Goal: Task Accomplishment & Management: Manage account settings

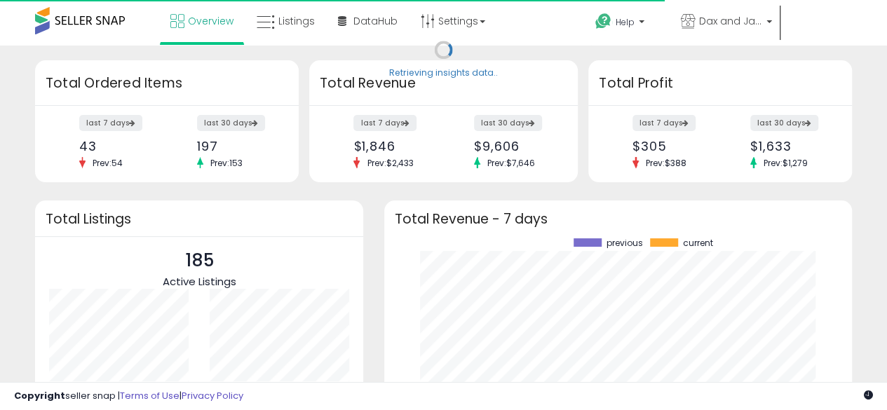
scroll to position [195, 439]
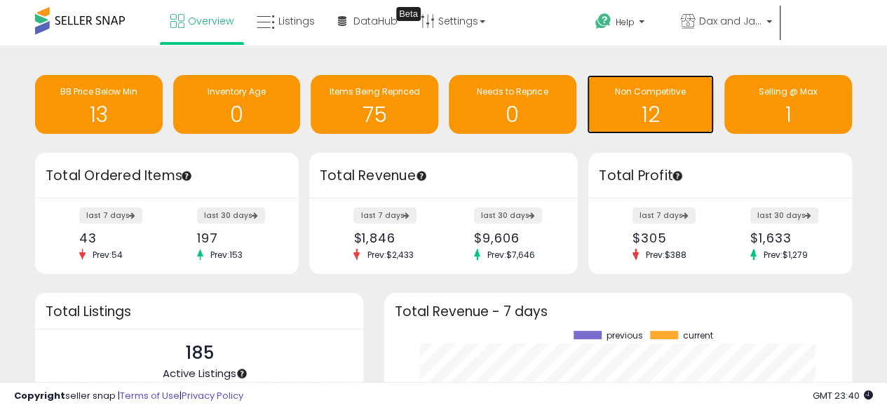
click at [649, 98] on div "Non Competitive" at bounding box center [651, 92] width 114 height 13
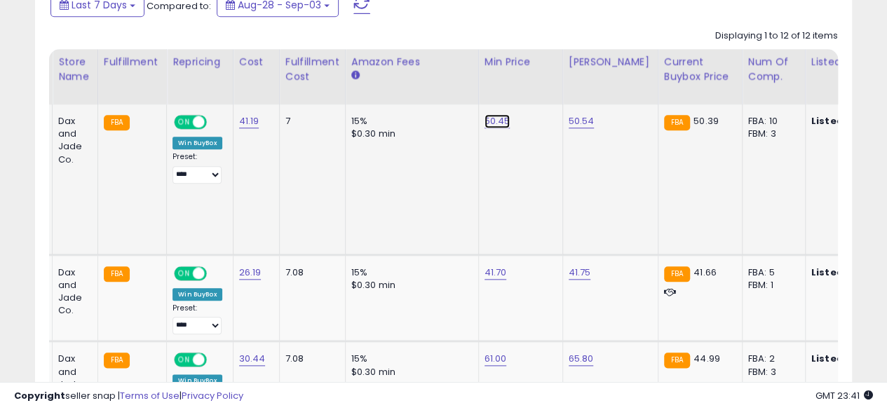
click at [498, 124] on link "50.45" at bounding box center [497, 121] width 26 height 14
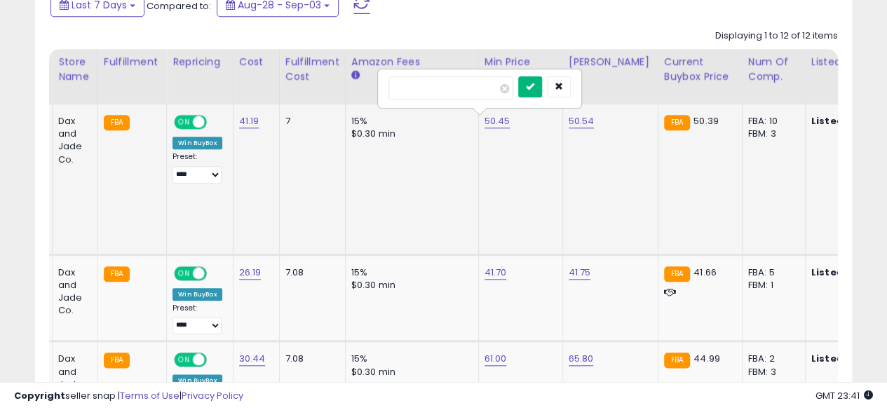
type input "*****"
click at [542, 90] on button "submit" at bounding box center [530, 86] width 24 height 21
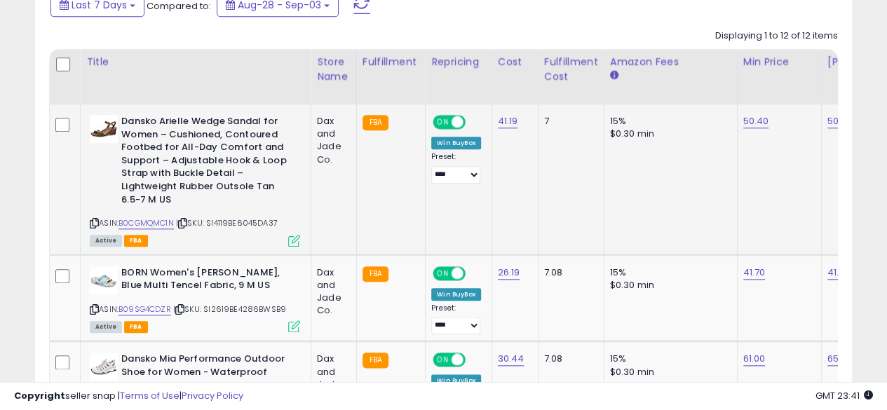
scroll to position [0, 19]
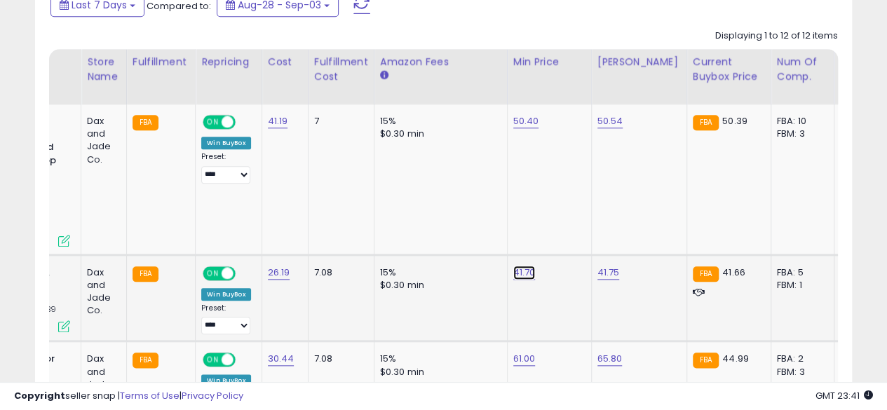
click at [517, 275] on link "41.70" at bounding box center [524, 273] width 22 height 14
type input "*****"
click at [568, 241] on button "submit" at bounding box center [557, 237] width 24 height 21
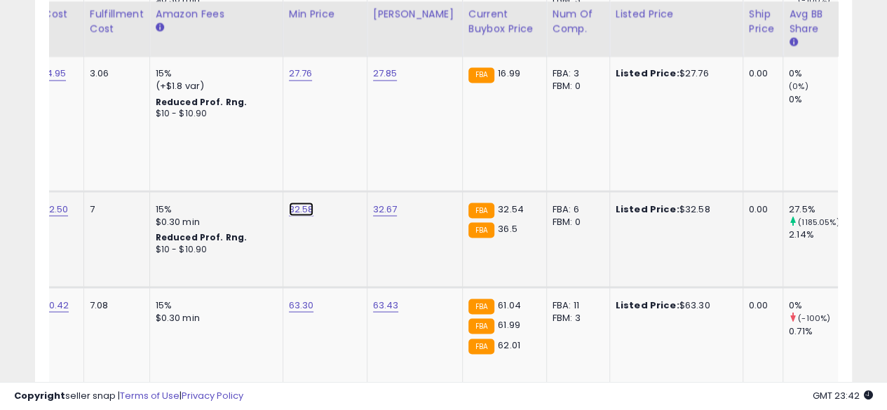
click at [296, 210] on link "32.58" at bounding box center [301, 209] width 25 height 14
type input "*****"
click at [346, 166] on button "submit" at bounding box center [334, 172] width 24 height 21
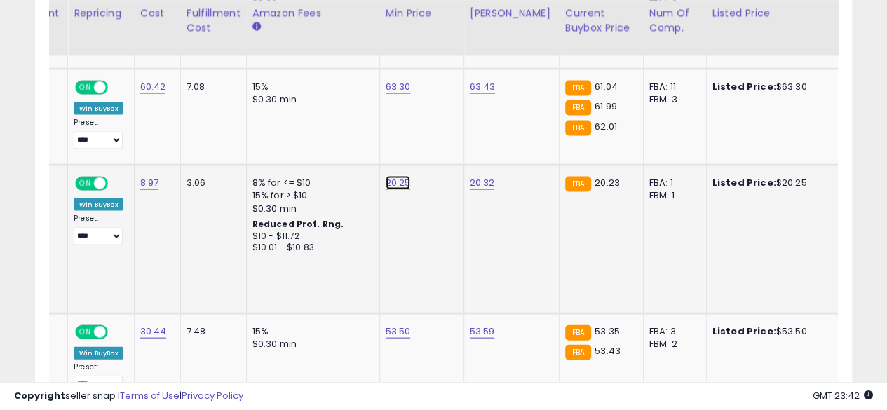
click at [391, 185] on link "20.25" at bounding box center [397, 183] width 25 height 14
type input "*****"
click at [435, 143] on icon "submit" at bounding box center [430, 146] width 8 height 8
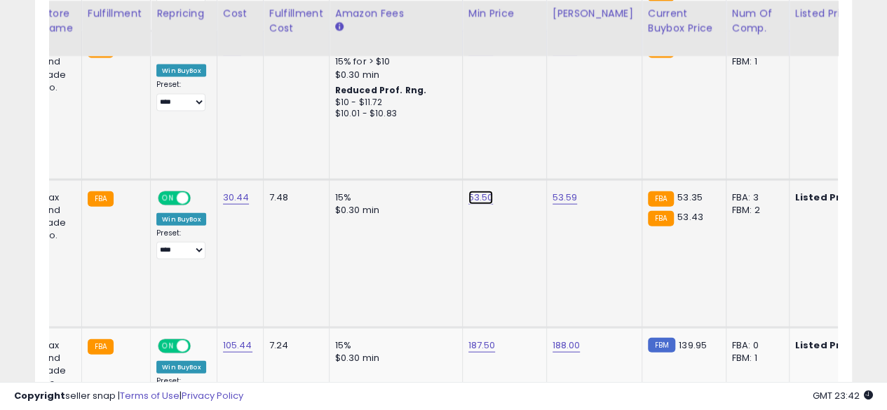
click at [479, 191] on link "53.50" at bounding box center [480, 198] width 25 height 14
type input "*****"
click at [525, 153] on button "submit" at bounding box center [513, 147] width 24 height 21
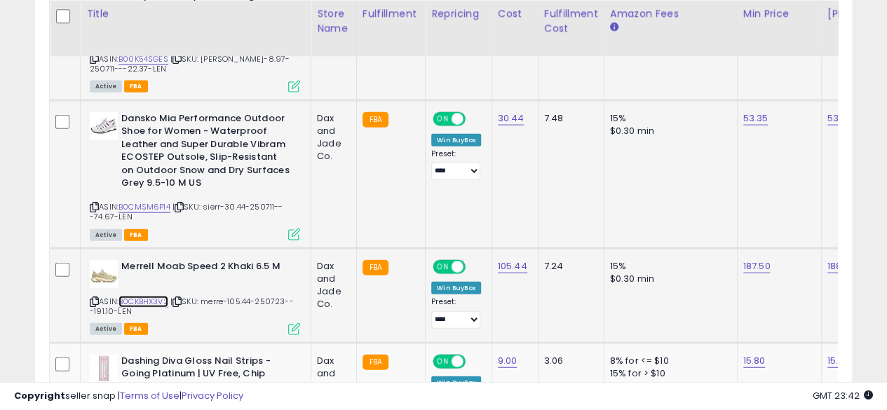
click at [149, 296] on link "B0CKBHX3V2" at bounding box center [143, 302] width 50 height 12
click at [747, 259] on link "187.50" at bounding box center [756, 266] width 27 height 14
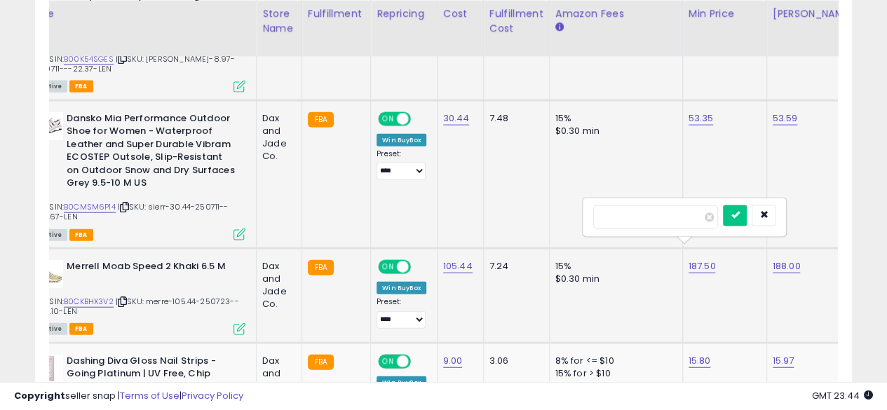
type input "*"
type input "******"
click at [746, 222] on button "submit" at bounding box center [735, 215] width 24 height 21
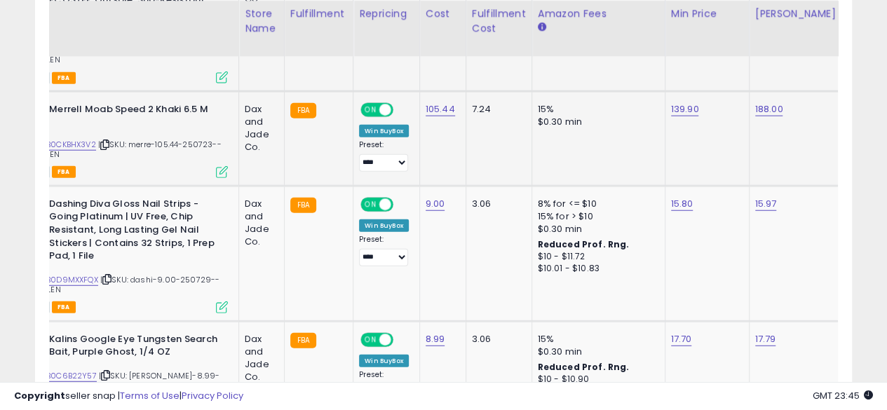
scroll to position [0, 72]
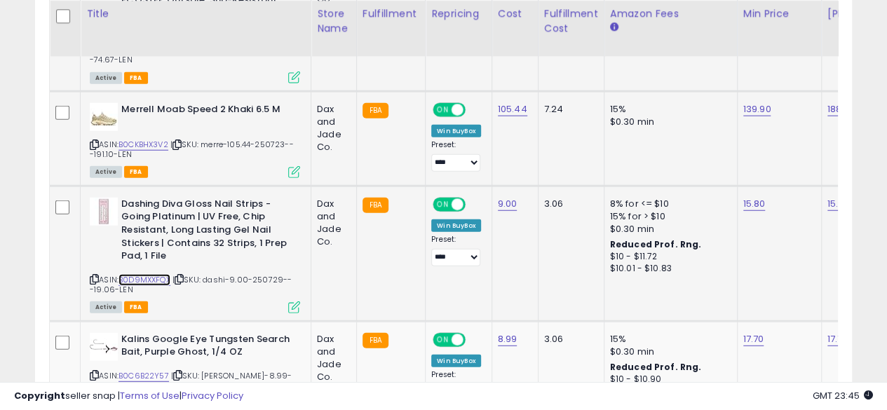
click at [167, 274] on link "B0D9MXXFQX" at bounding box center [144, 280] width 52 height 12
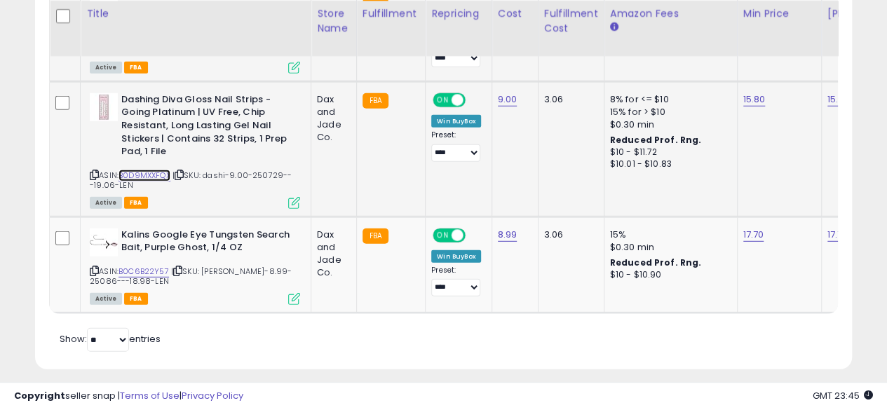
scroll to position [0, 49]
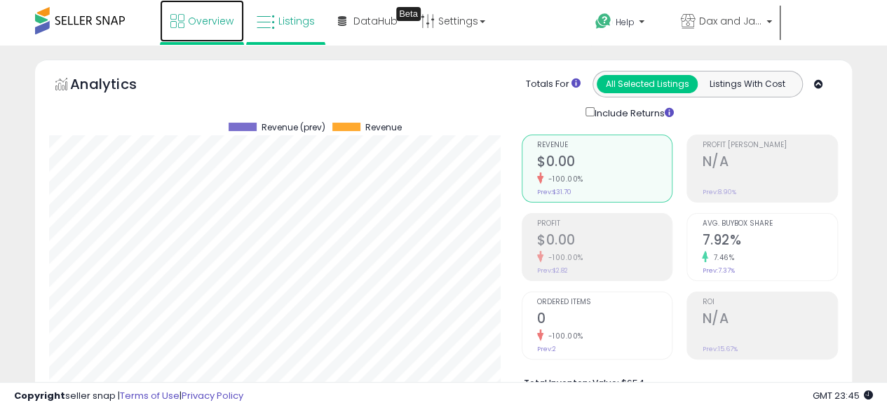
click at [203, 23] on span "Overview" at bounding box center [211, 21] width 46 height 14
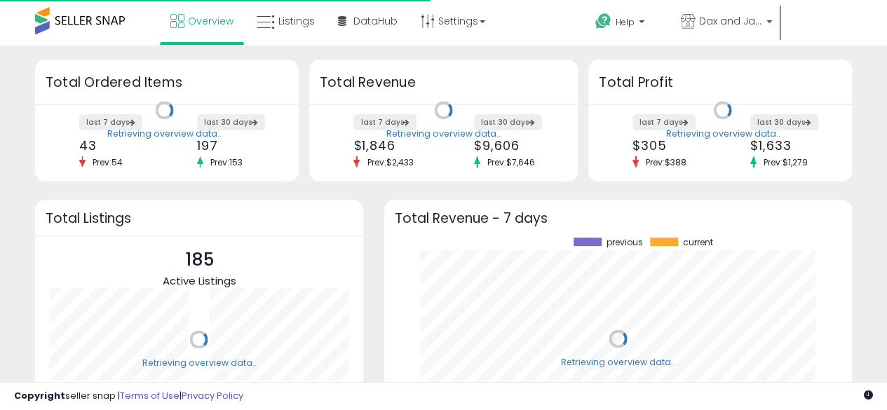
scroll to position [195, 439]
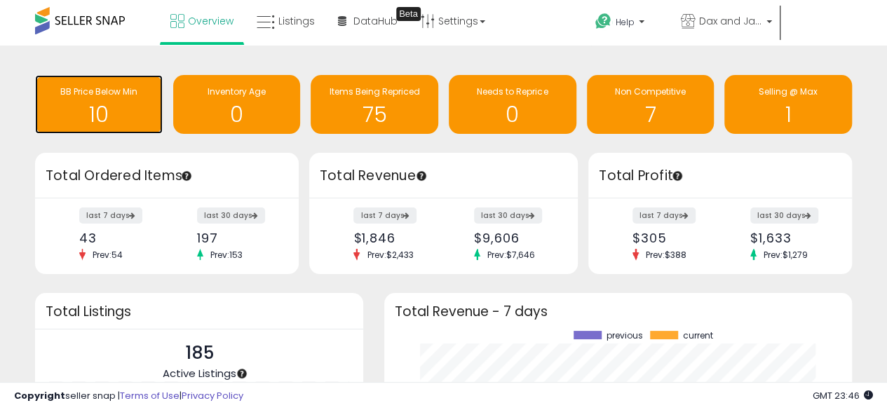
click at [98, 103] on h1 "10" at bounding box center [99, 114] width 114 height 23
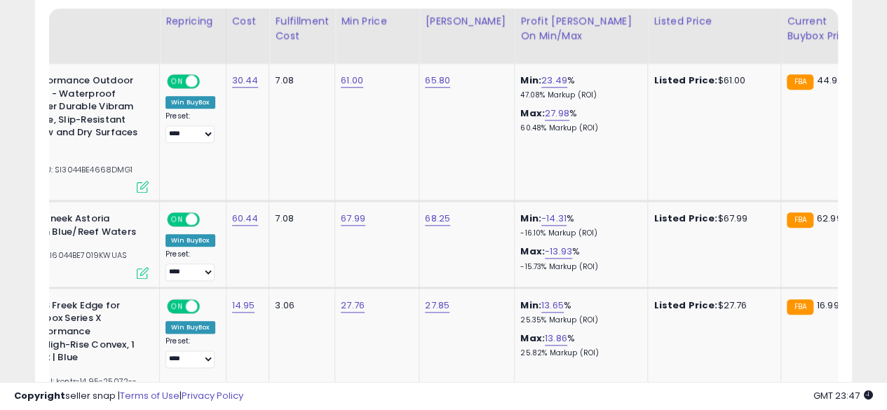
scroll to position [0, 162]
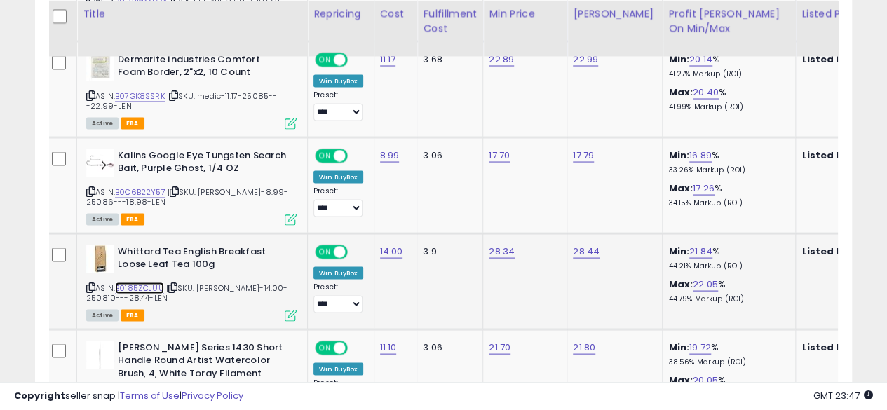
click at [147, 282] on link "B0185ZCJUU" at bounding box center [139, 288] width 49 height 12
